Goal: Ask a question: Seek information or help from site administrators or community

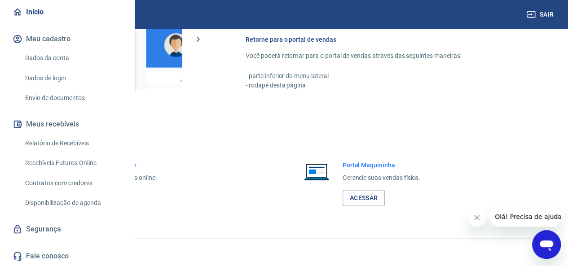
scroll to position [120, 0]
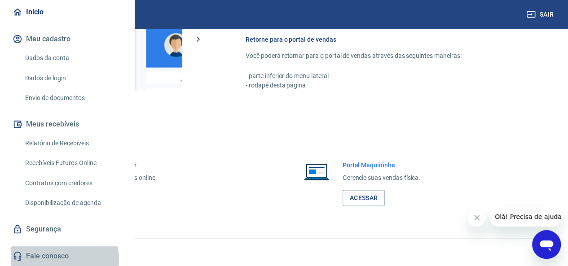
click at [58, 260] on link "Fale conosco" at bounding box center [67, 257] width 113 height 20
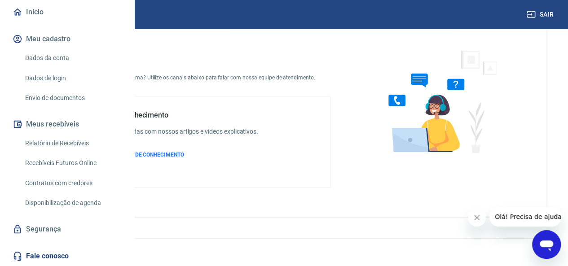
scroll to position [37, 0]
click at [539, 252] on icon "Abrir janela de mensagens" at bounding box center [547, 245] width 16 height 16
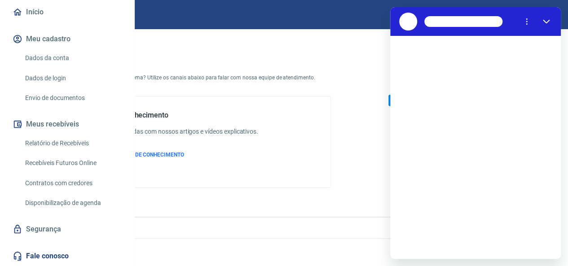
scroll to position [0, 0]
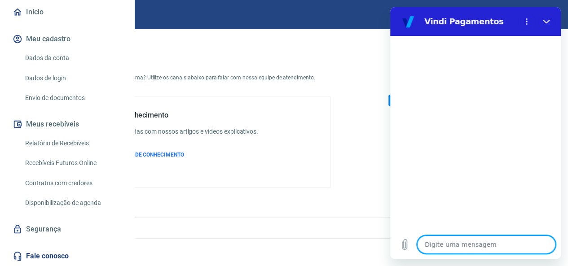
type textarea "x"
type textarea "o"
type textarea "x"
type textarea "o"
type textarea "x"
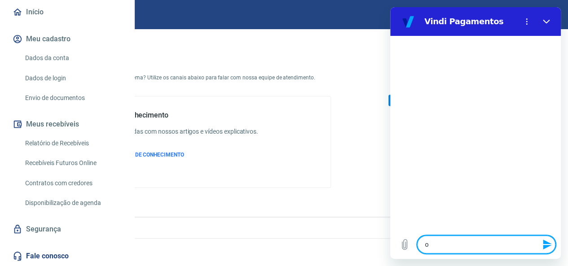
type textarea "o p"
type textarea "x"
type textarea "o pa"
type textarea "x"
type textarea "o pag"
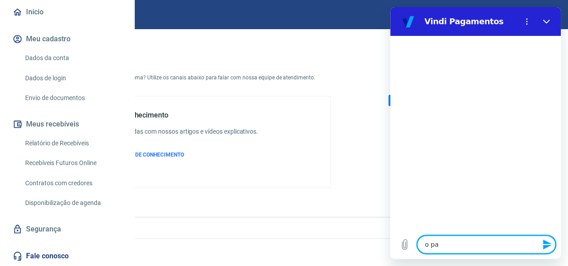
type textarea "x"
type textarea "o paga"
type textarea "x"
type textarea "o pagam"
type textarea "x"
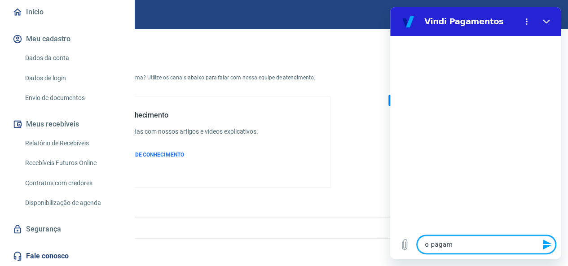
type textarea "o pagame"
type textarea "x"
type textarea "o pagamen"
type textarea "x"
type textarea "o pagament"
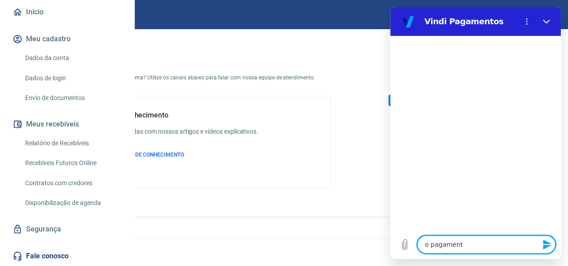
type textarea "x"
type textarea "o pagamento"
type textarea "x"
type textarea "o pagamento"
type textarea "x"
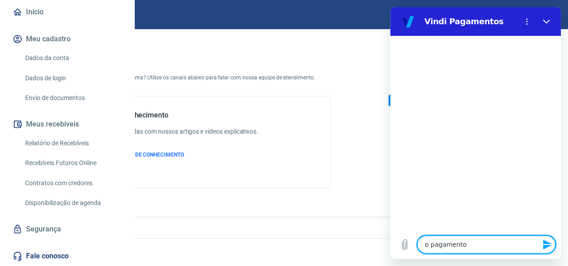
type textarea "o pagamento d"
type textarea "x"
type textarea "o pagamento da"
type textarea "x"
type textarea "o pagamento da"
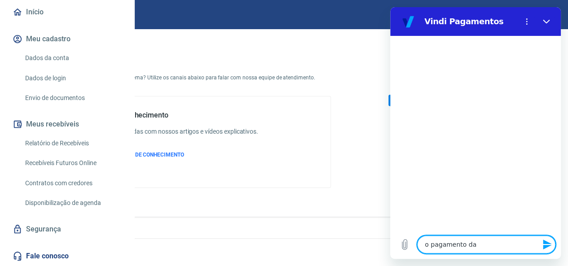
type textarea "x"
type textarea "o pagamento da m"
type textarea "x"
type textarea "o pagamento da me"
type textarea "x"
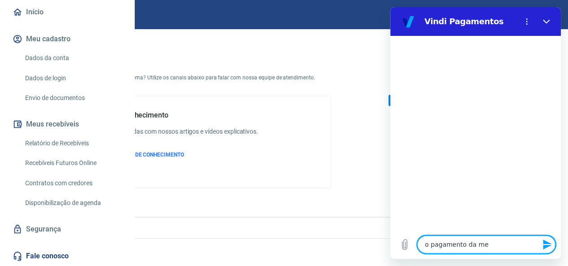
type textarea "o pagamento da mel"
type textarea "x"
type textarea "o pagamento da melh"
type textarea "x"
type textarea "o pagamento da melho"
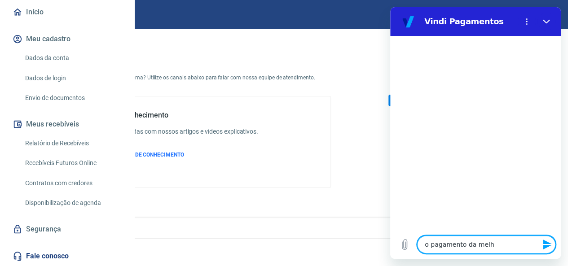
type textarea "x"
type textarea "o pagamento da melhor"
type textarea "x"
type textarea "o pagamento da melhor"
type textarea "x"
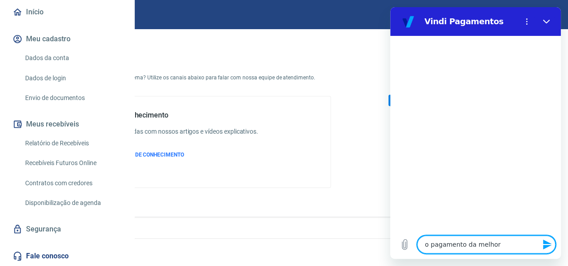
type textarea "o pagamento da melhor e"
type textarea "x"
type textarea "o pagamento da melhor en"
type textarea "x"
type textarea "o pagamento da melhor env"
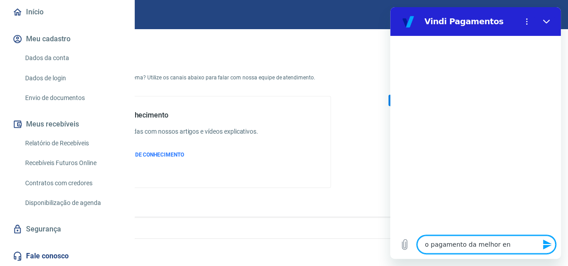
type textarea "x"
type textarea "o pagamento da melhor envi"
type textarea "x"
type textarea "o pagamento da melhor envio"
type textarea "x"
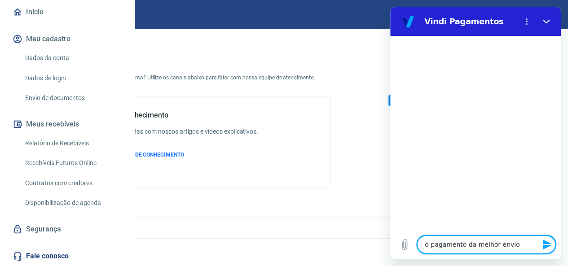
type textarea "o pagamento da melhor envio"
type textarea "x"
type textarea "o pagamento da melhor envio n"
type textarea "x"
type textarea "o pagamento da melhor envio nã"
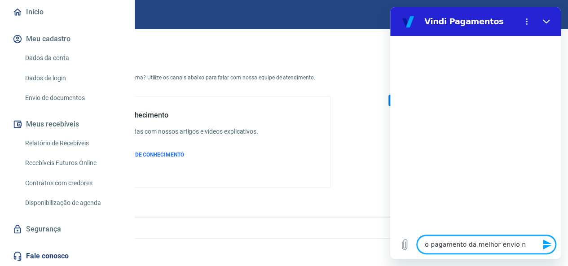
type textarea "x"
type textarea "o pagamento da melhor envio não"
type textarea "x"
type textarea "o pagamento da melhor envio não"
type textarea "x"
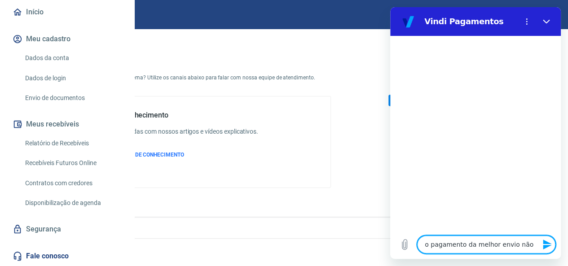
type textarea "o pagamento da melhor envio não a"
type textarea "x"
type textarea "o pagamento da melhor envio não au"
type textarea "x"
type textarea "o pagamento da melhor envio não aut"
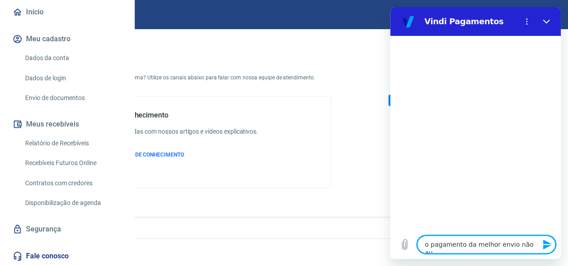
type textarea "x"
type textarea "o pagamento da melhor envio não auto"
type textarea "x"
type textarea "o pagamento da melhor envio não autor"
type textarea "x"
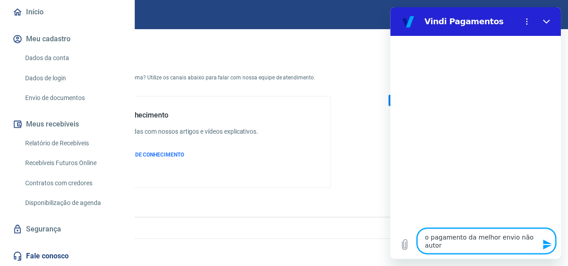
type textarea "o pagamento da melhor envio não autori"
type textarea "x"
type textarea "o pagamento da melhor envio não autoriz"
type textarea "x"
type textarea "o pagamento da melhor envio não autoriza"
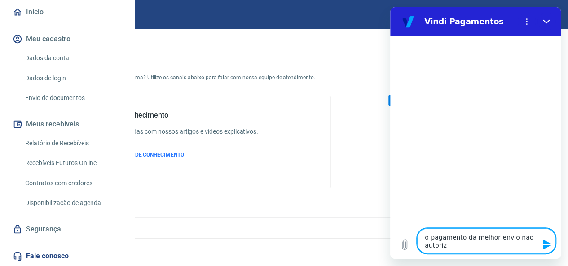
type textarea "x"
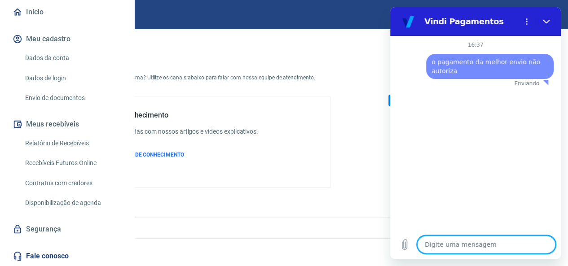
type textarea "x"
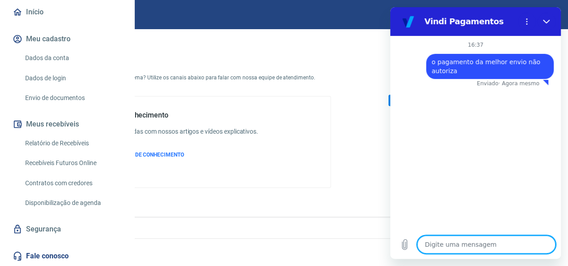
type textarea "n"
type textarea "x"
type textarea "nã"
type textarea "x"
type textarea "não"
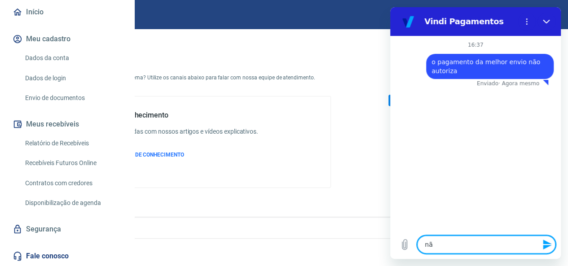
type textarea "x"
type textarea "não"
type textarea "x"
type textarea "não"
type textarea "x"
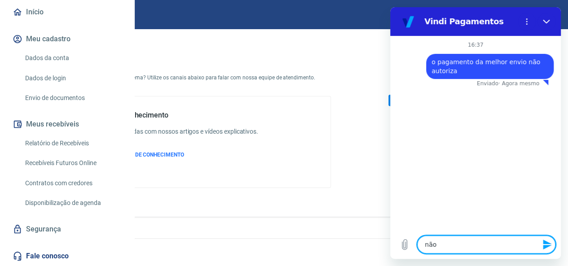
type textarea "nã"
type textarea "x"
type textarea "n"
type textarea "x"
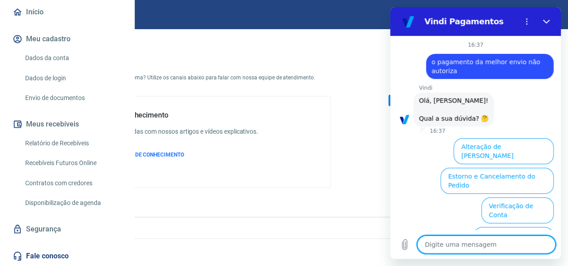
scroll to position [90, 0]
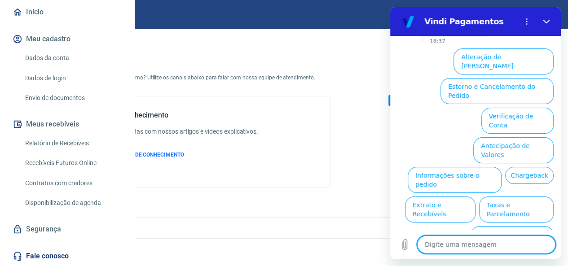
type textarea "x"
